Goal: Transaction & Acquisition: Download file/media

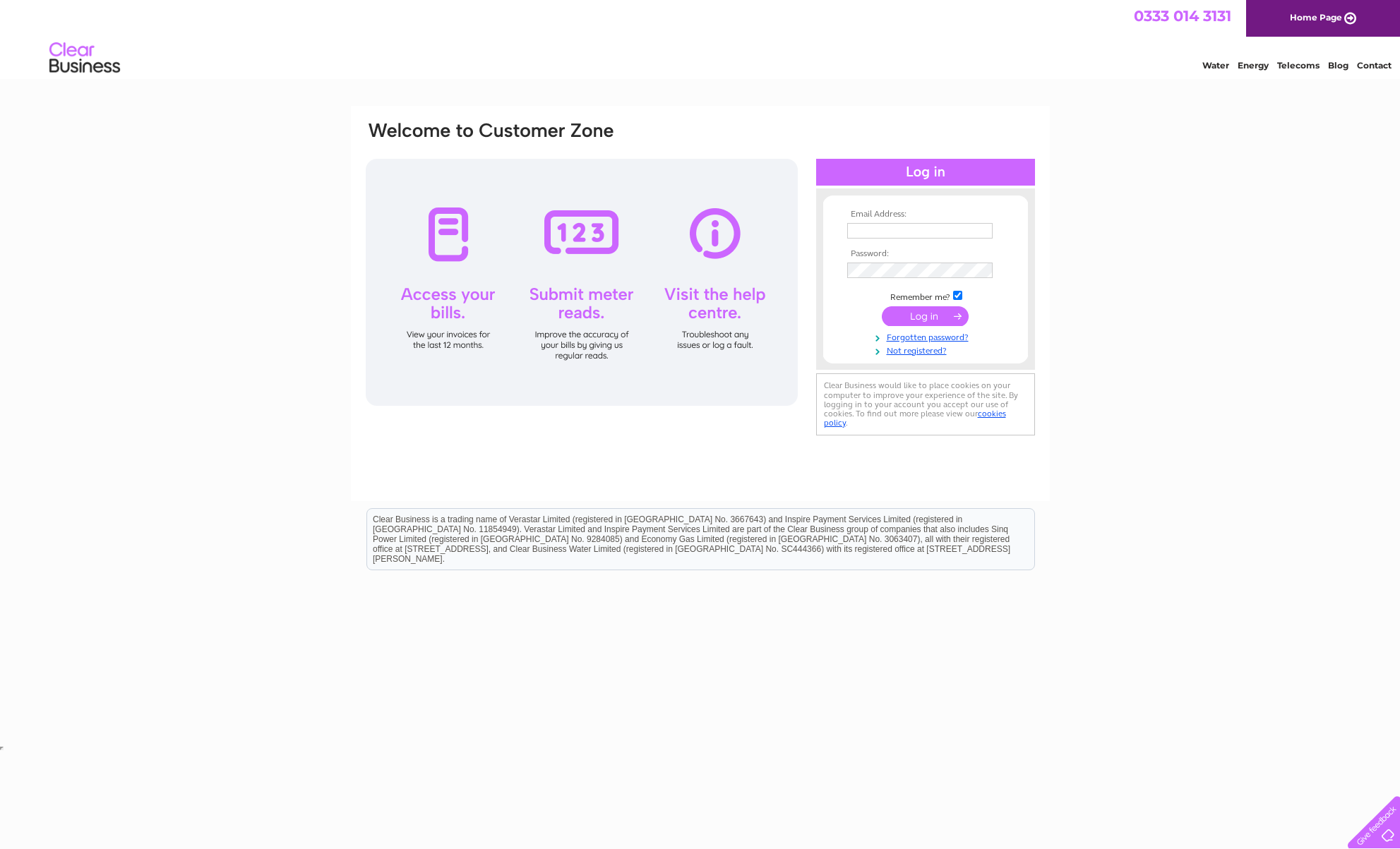
type input "lornekthomson@gmail.com"
click at [923, 315] on input "submit" at bounding box center [925, 316] width 87 height 19
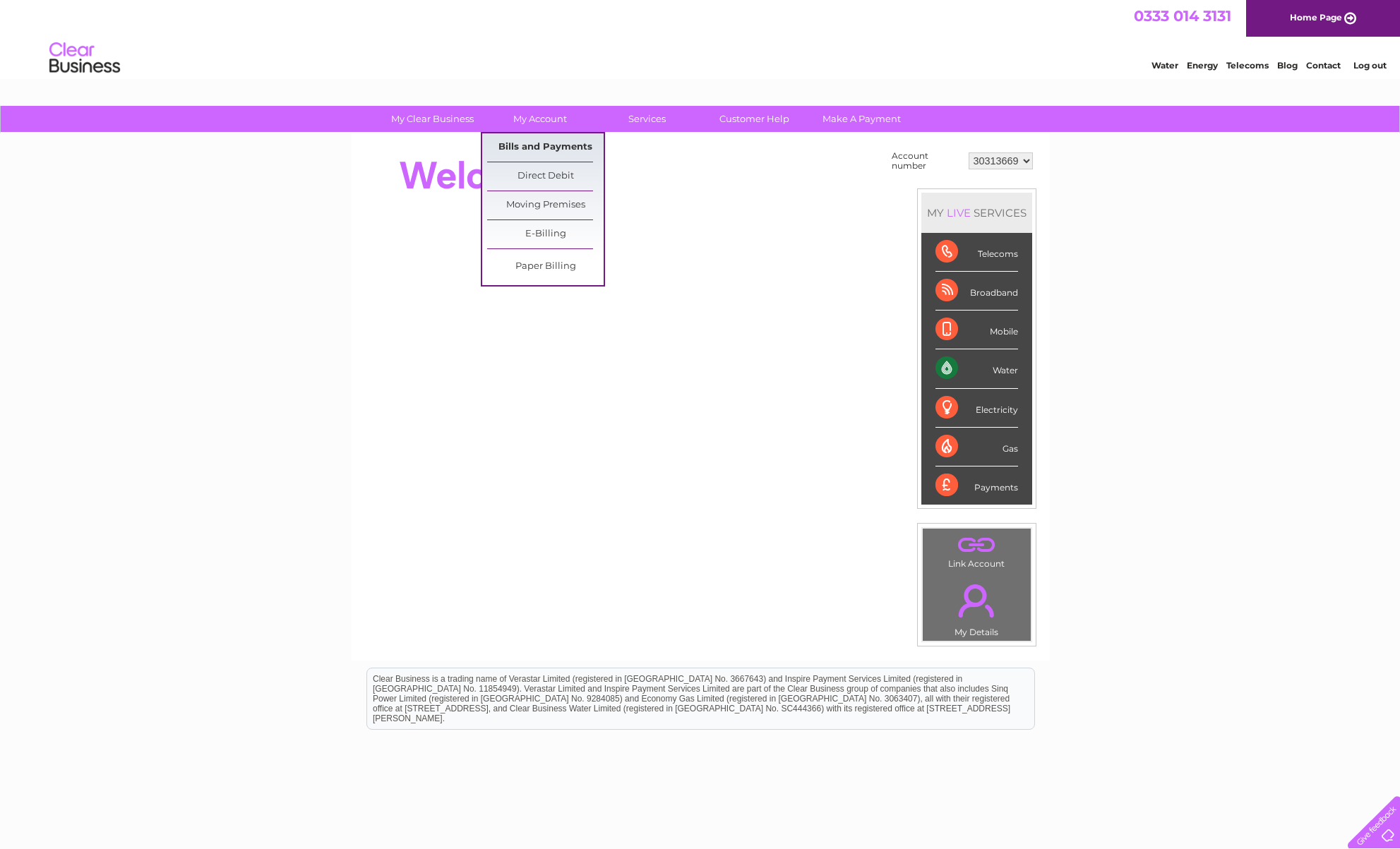
click at [543, 150] on link "Bills and Payments" at bounding box center [546, 148] width 117 height 28
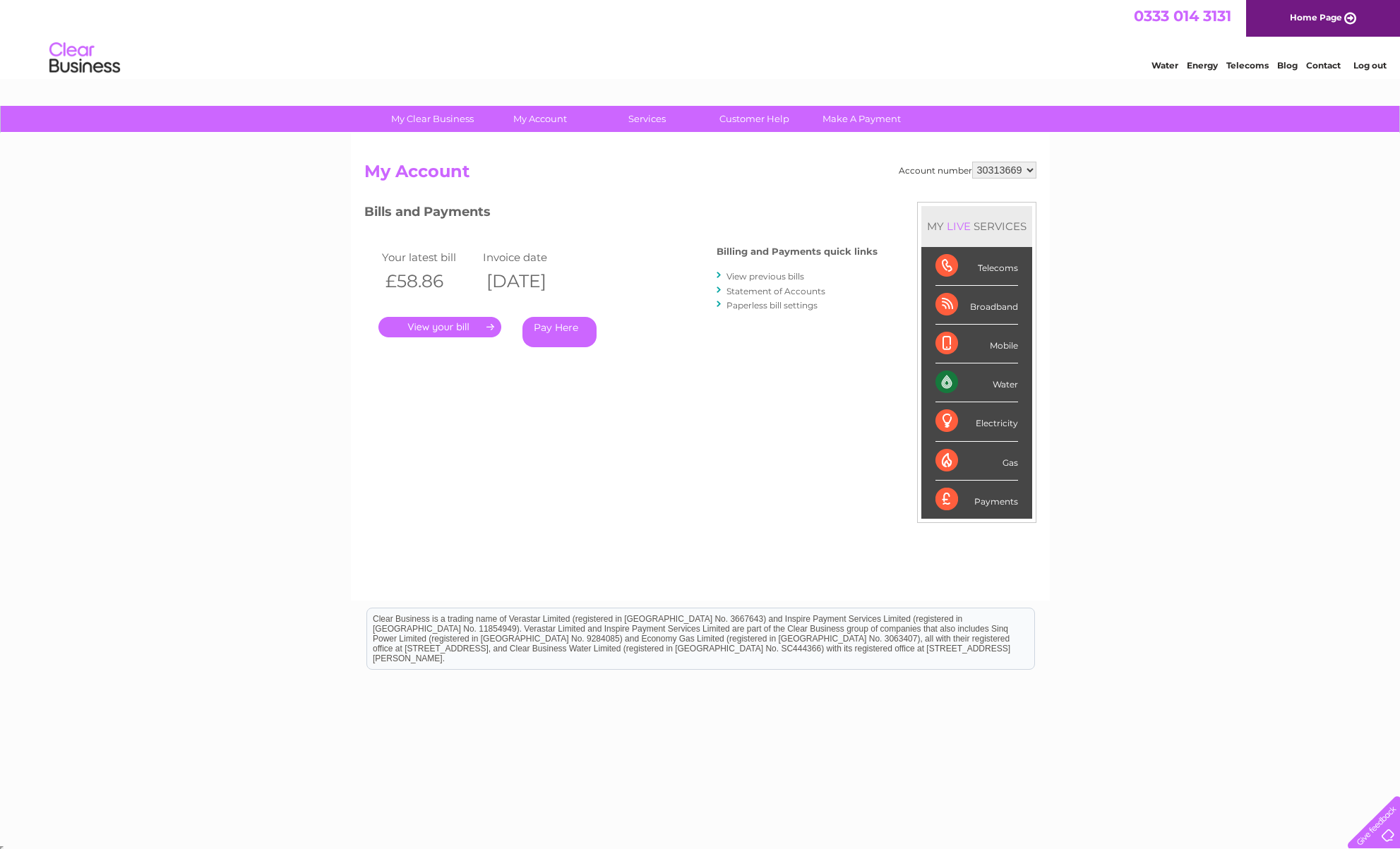
click at [445, 331] on link "." at bounding box center [440, 327] width 123 height 20
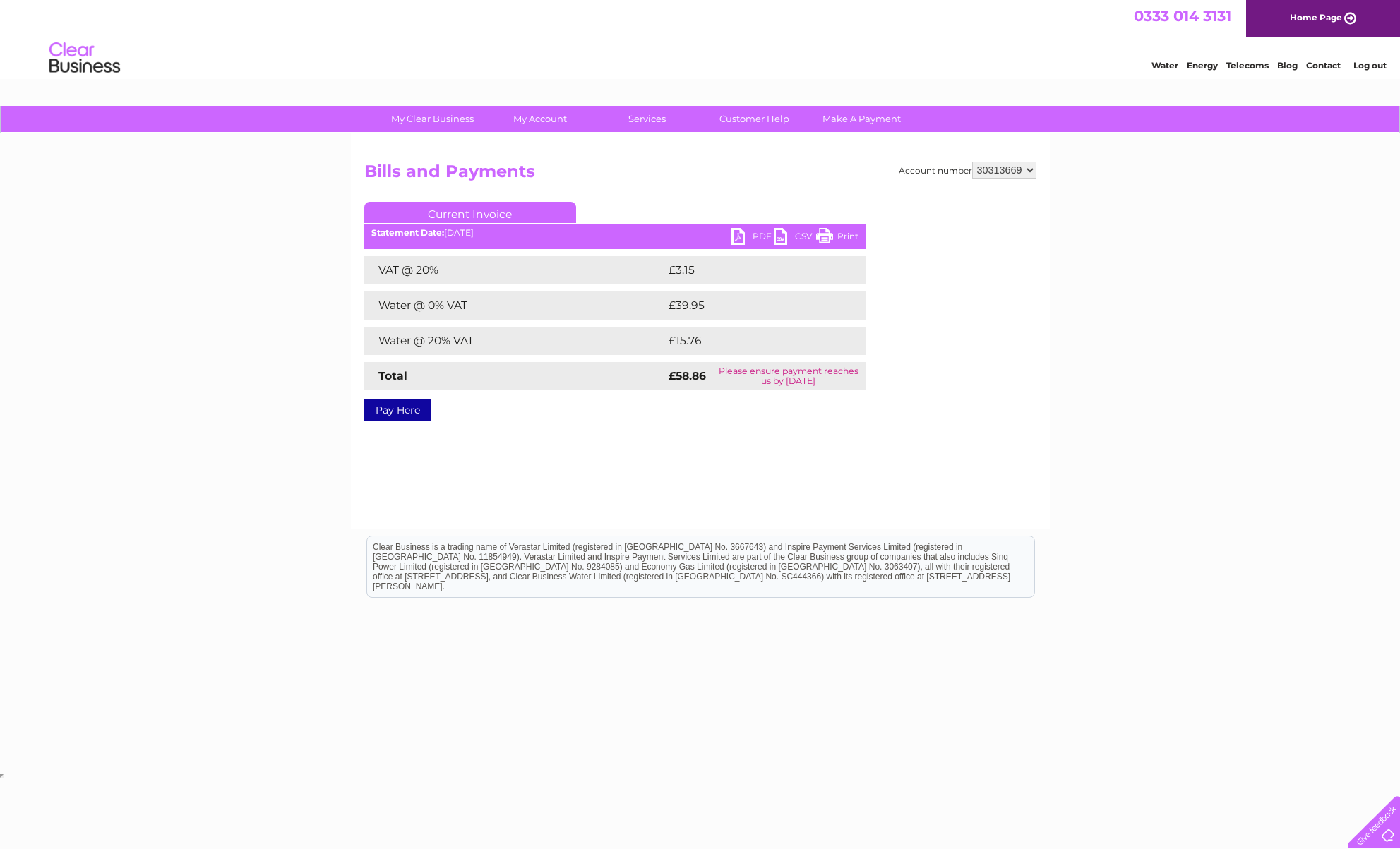
click at [761, 236] on link "PDF" at bounding box center [752, 238] width 42 height 20
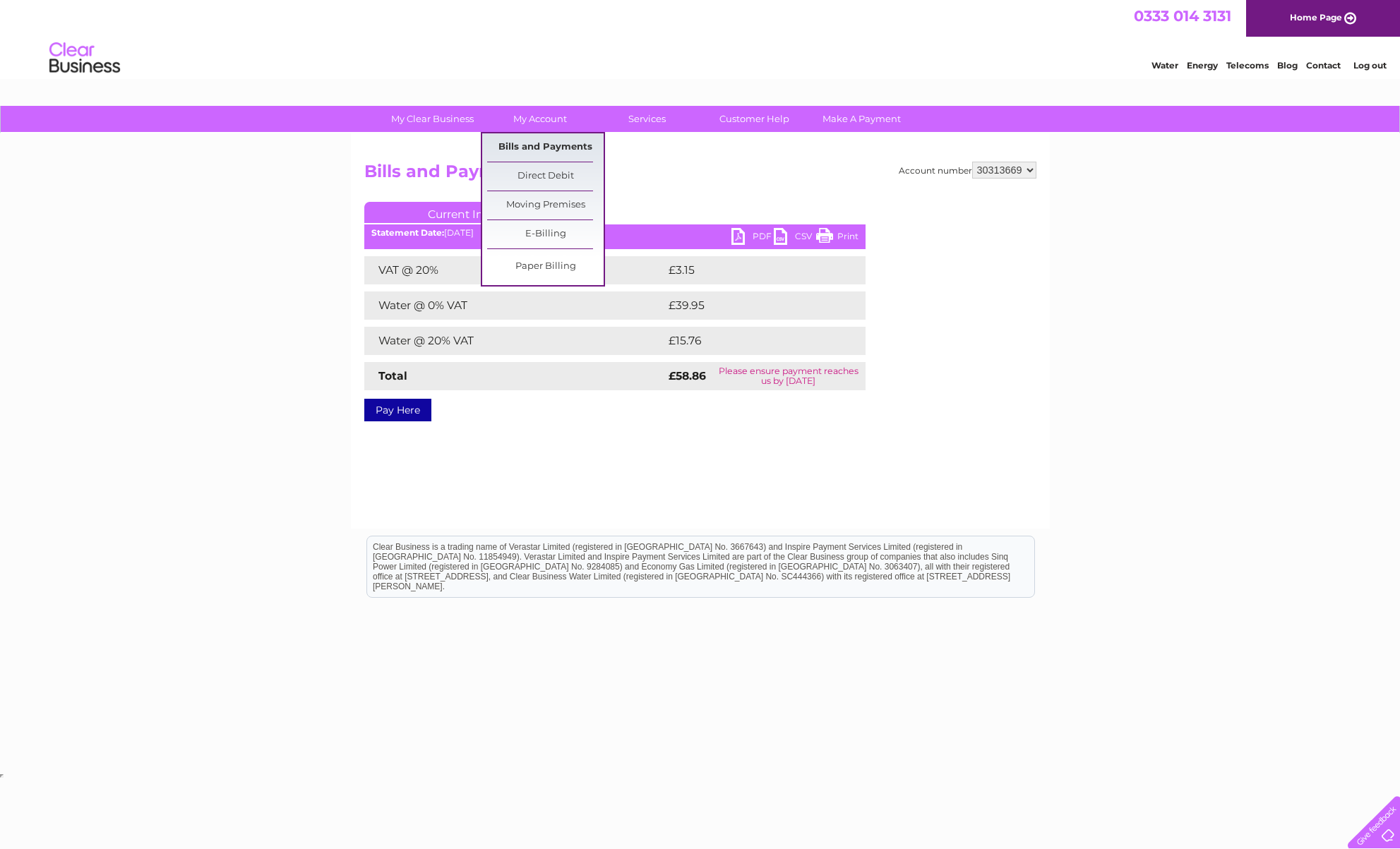
click at [538, 148] on link "Bills and Payments" at bounding box center [546, 148] width 117 height 28
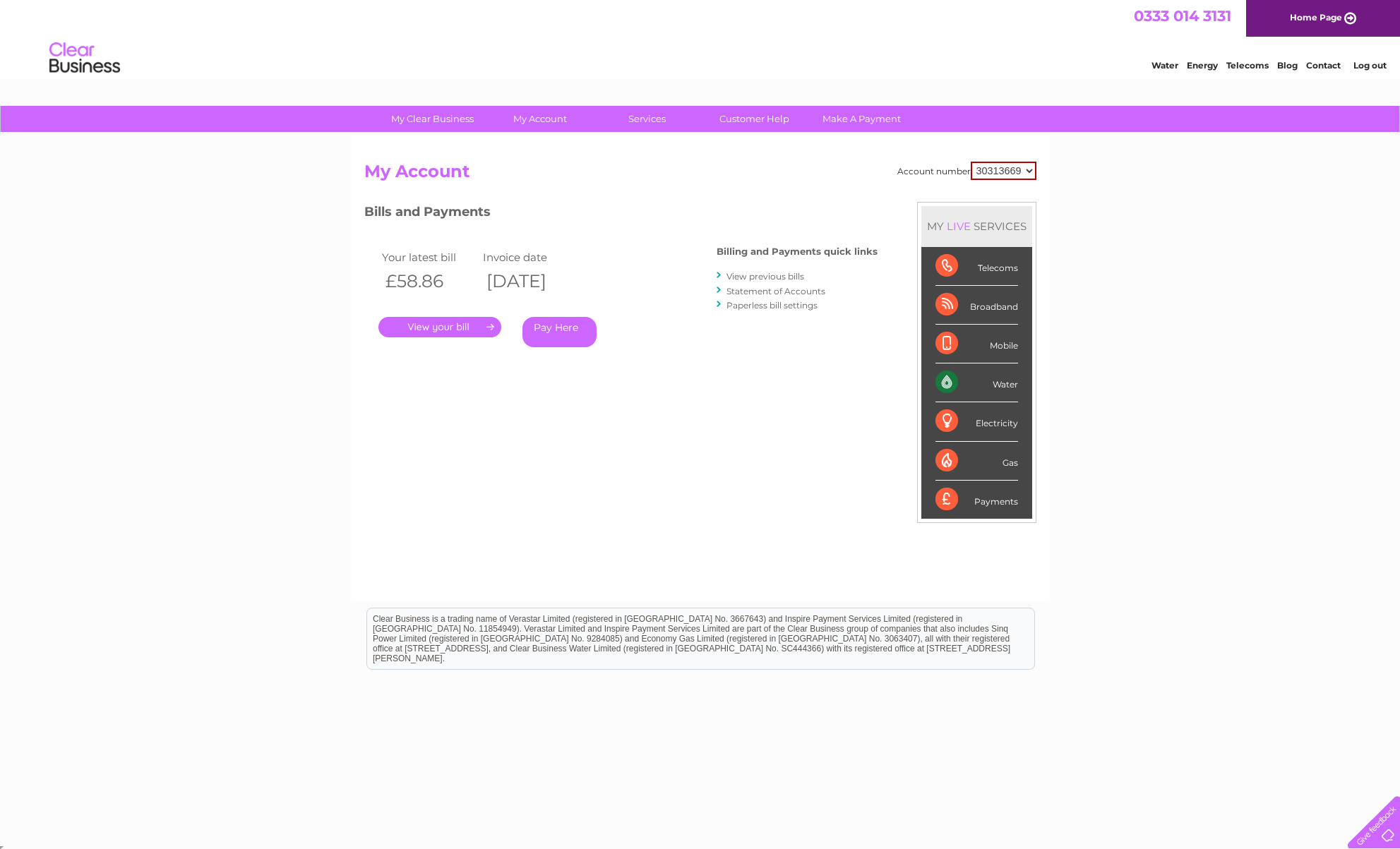
click at [765, 276] on link "View previous bills" at bounding box center [765, 277] width 78 height 11
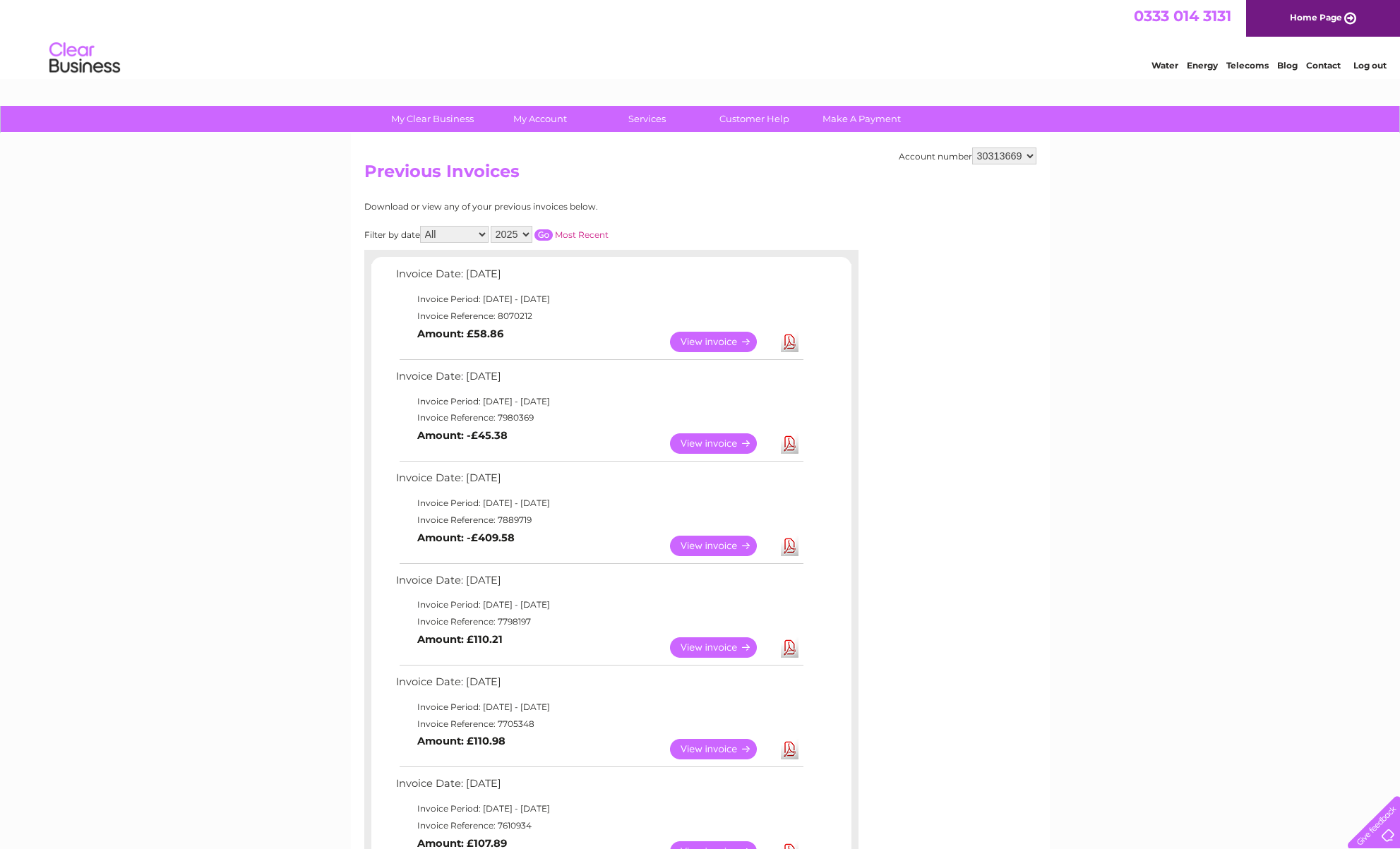
scroll to position [23, 0]
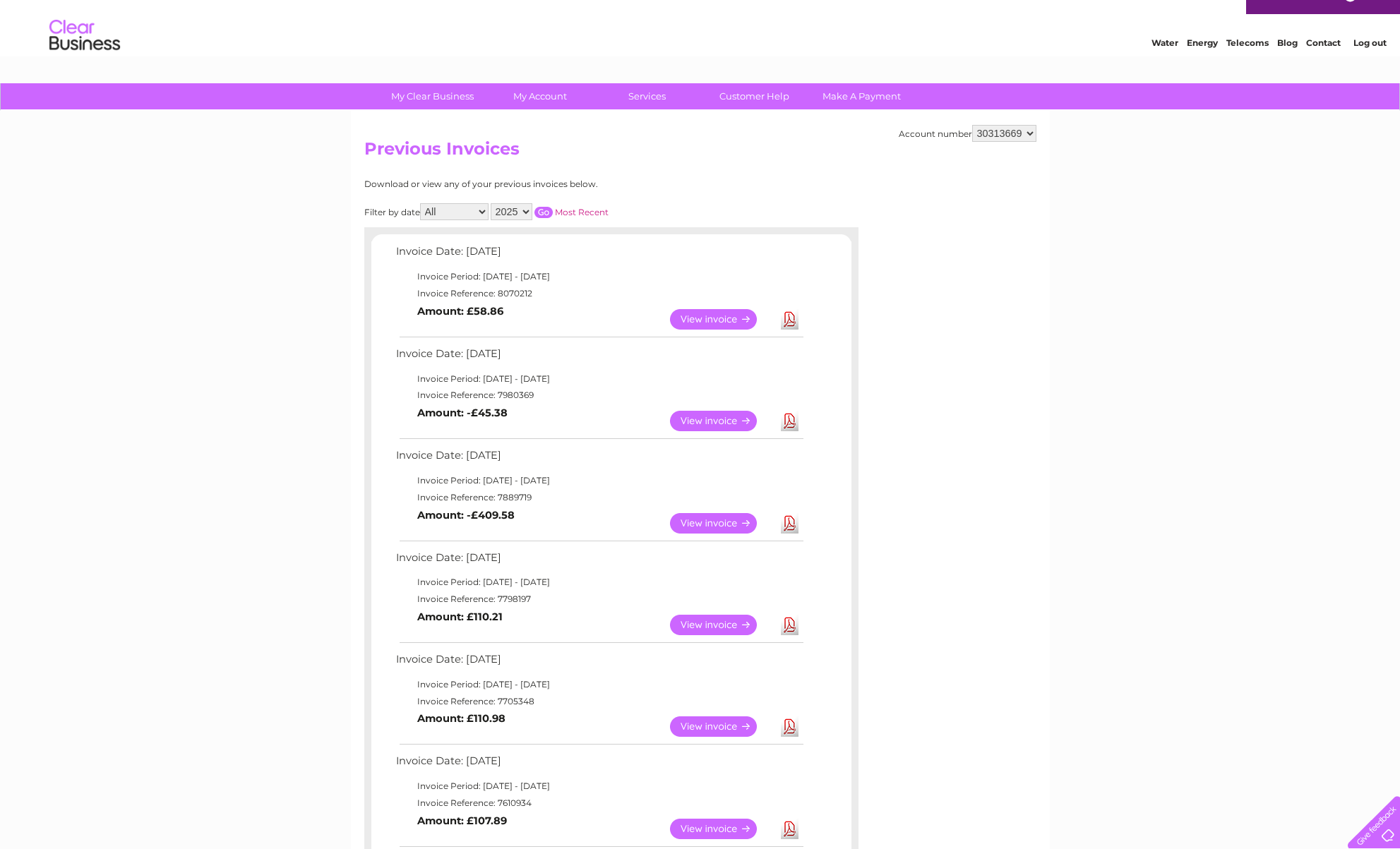
click at [717, 319] on link "View" at bounding box center [721, 320] width 103 height 20
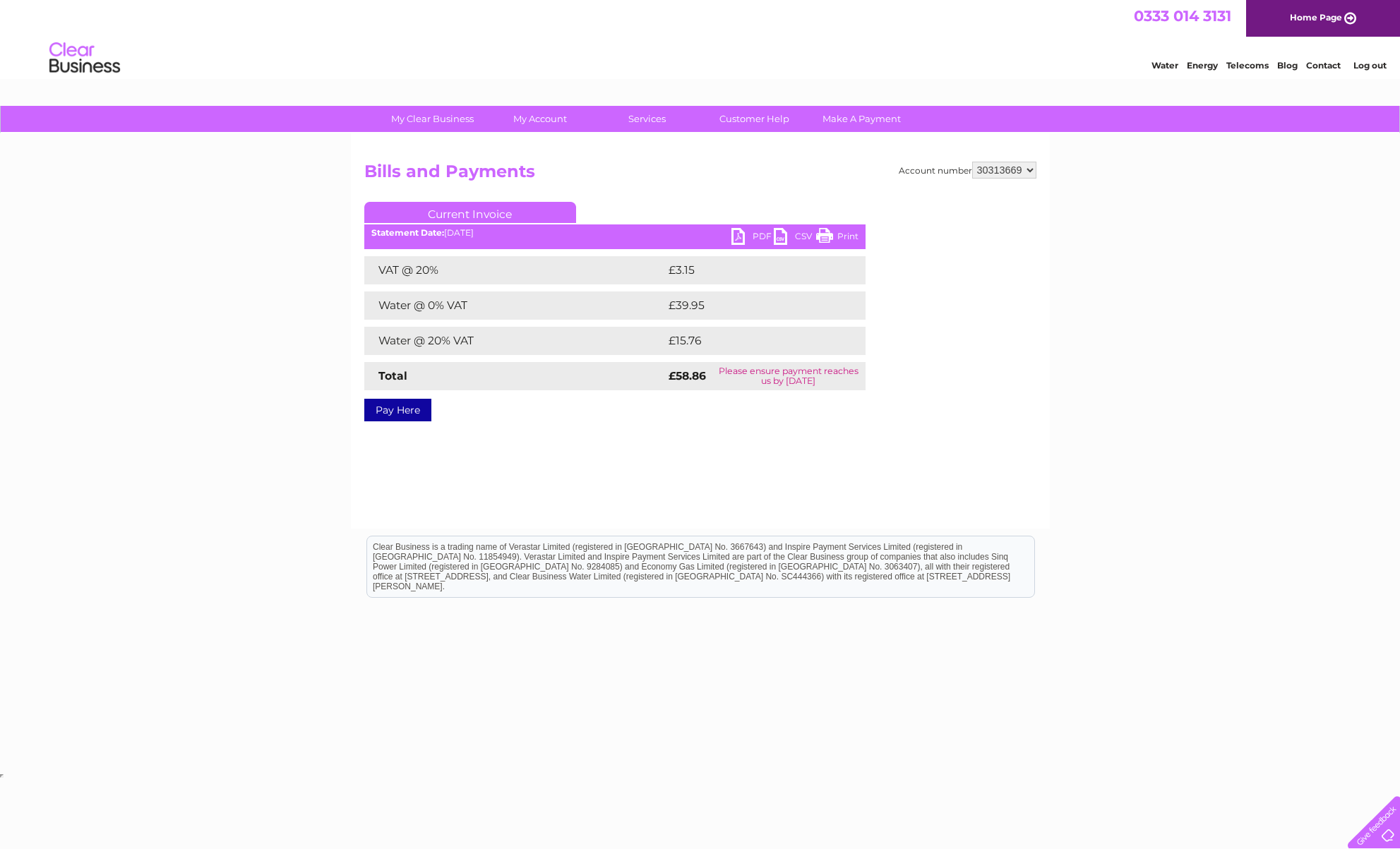
click at [744, 234] on link "PDF" at bounding box center [752, 238] width 42 height 20
click at [757, 237] on link "PDF" at bounding box center [752, 238] width 42 height 20
